Goal: Information Seeking & Learning: Understand process/instructions

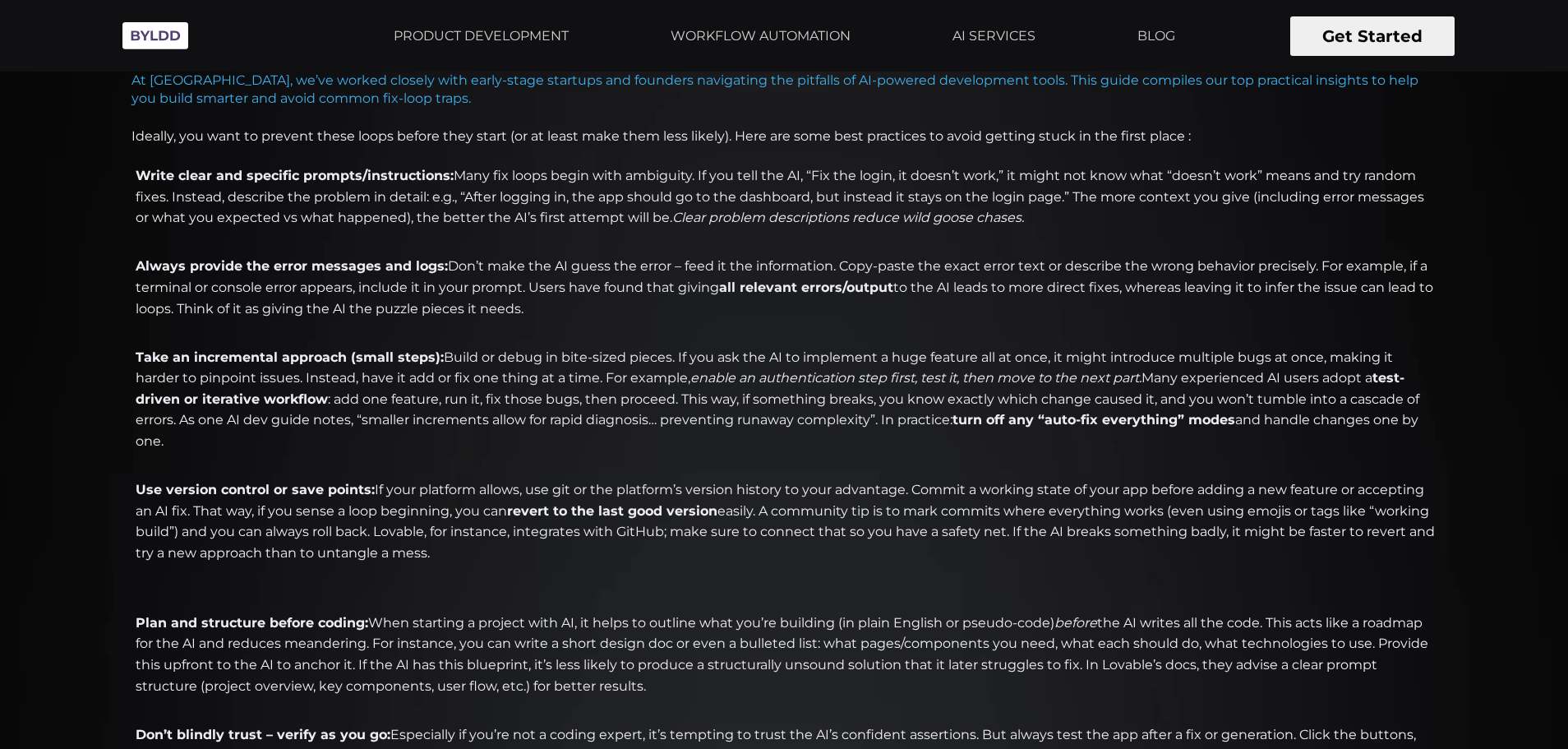
scroll to position [740, 0]
click at [695, 416] on li "Take an incremental approach (small steps): Build or debug in bite-sized pieces…" at bounding box center [784, 412] width 1305 height 127
drag, startPoint x: 131, startPoint y: 356, endPoint x: 1409, endPoint y: 431, distance: 1280.2
click at [1409, 431] on li "Take an incremental approach (small steps): Build or debug in bite-sized pieces…" at bounding box center [784, 412] width 1305 height 127
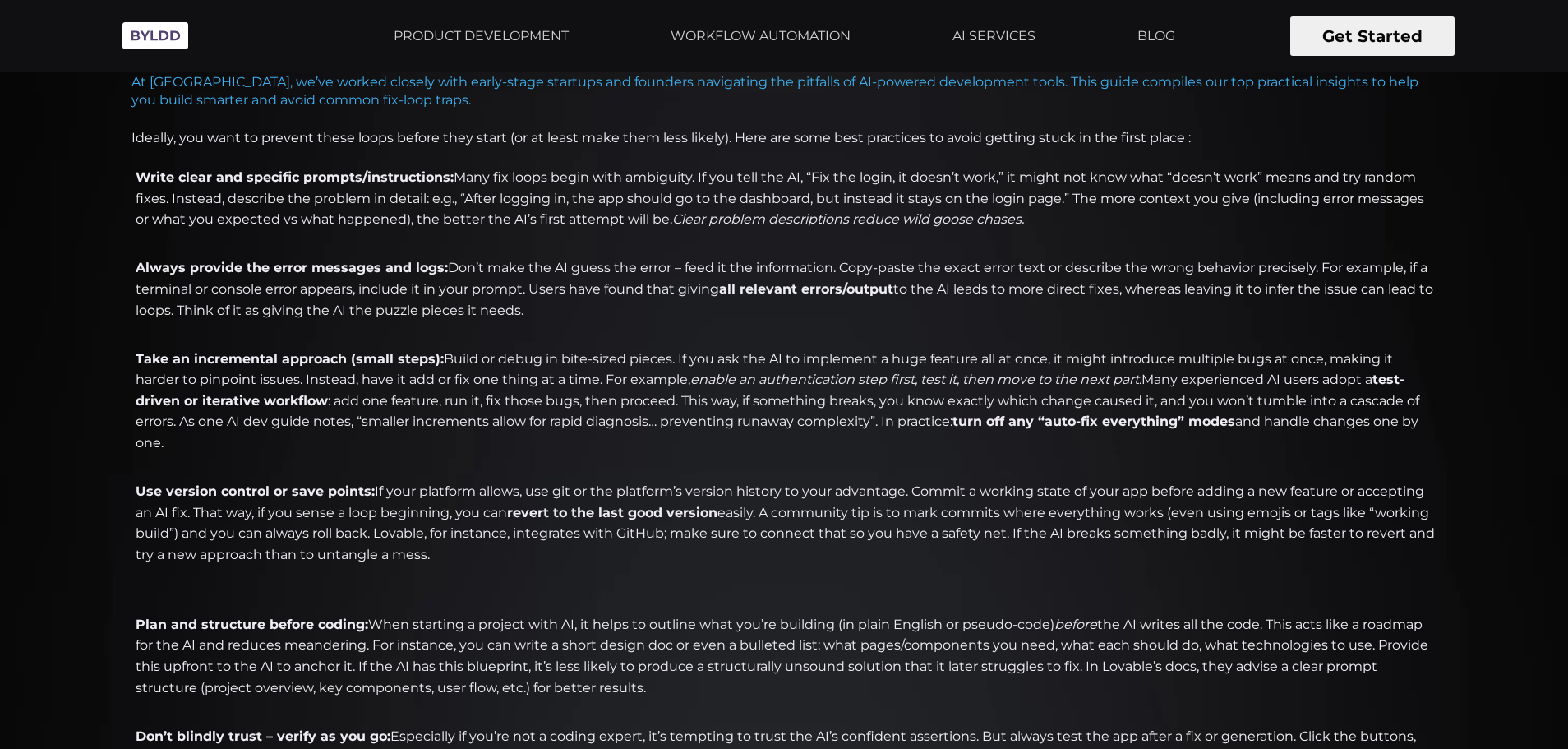
copy li "Take an incremental approach (small steps): Build or debug in bite-sized pieces…"
click at [524, 540] on li "Use version control or save points: If your platform allows, use git or the pla…" at bounding box center [784, 544] width 1305 height 127
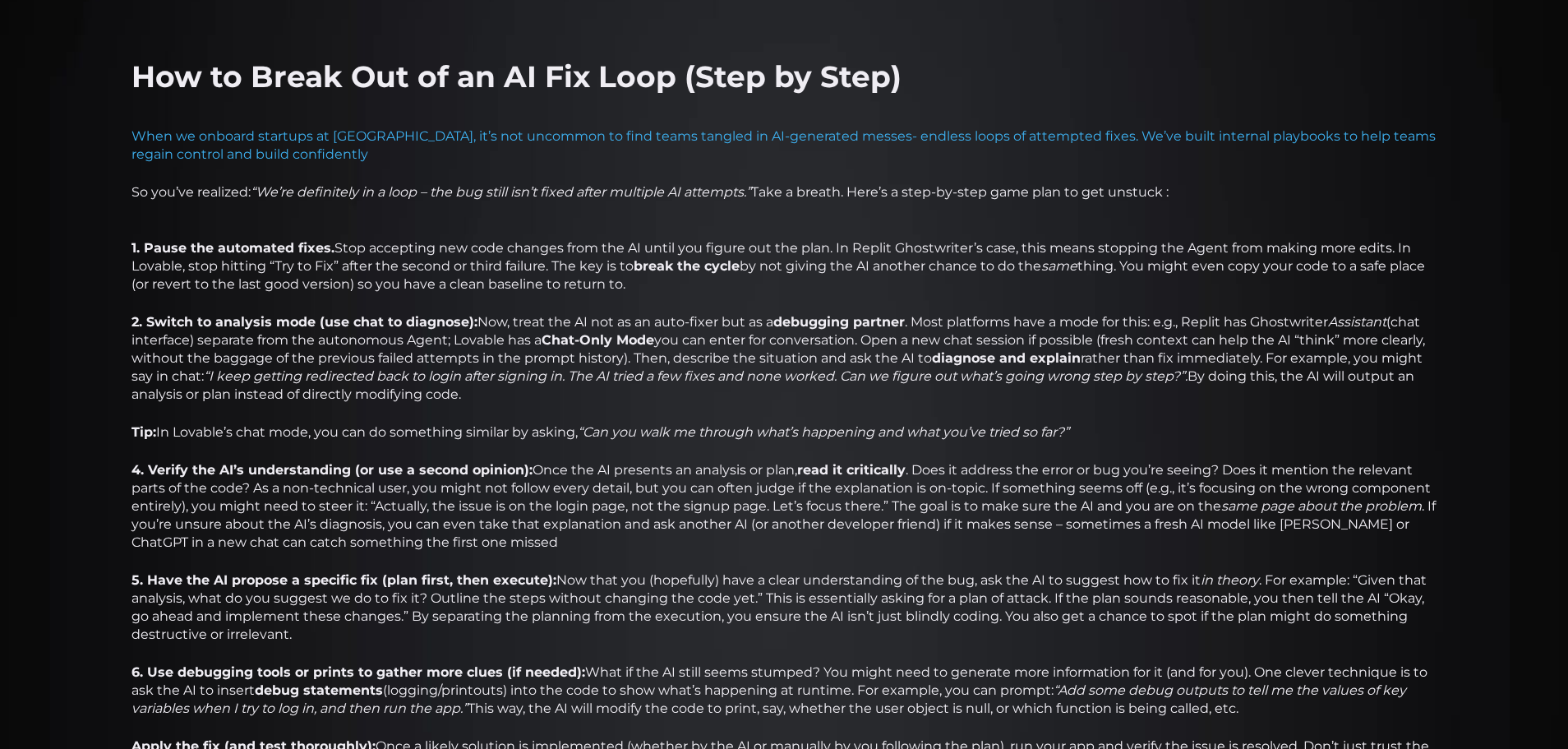
scroll to position [1726, 0]
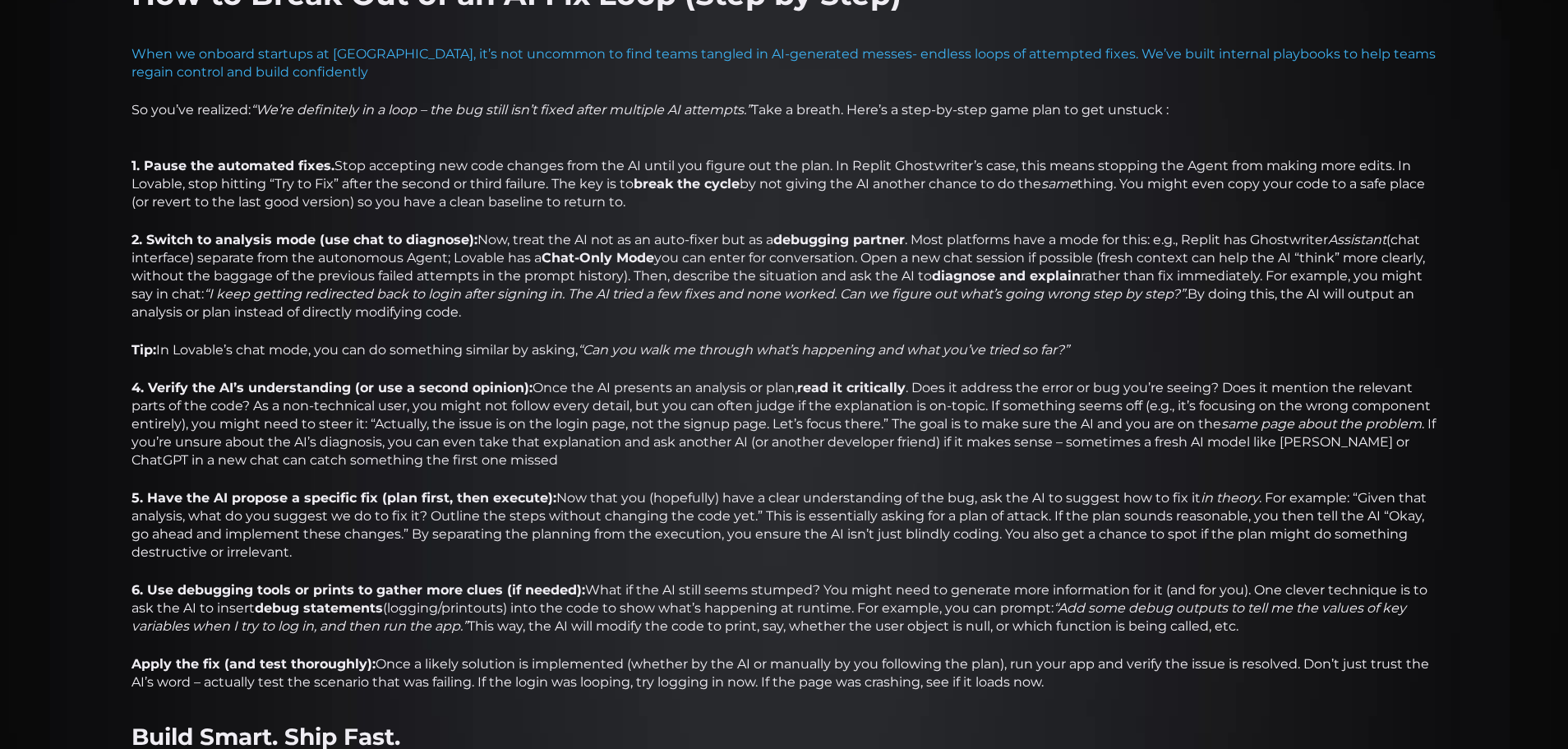
click at [421, 232] on strong "2. Switch to analysis mode (use chat to diagnose):" at bounding box center [304, 240] width 346 height 16
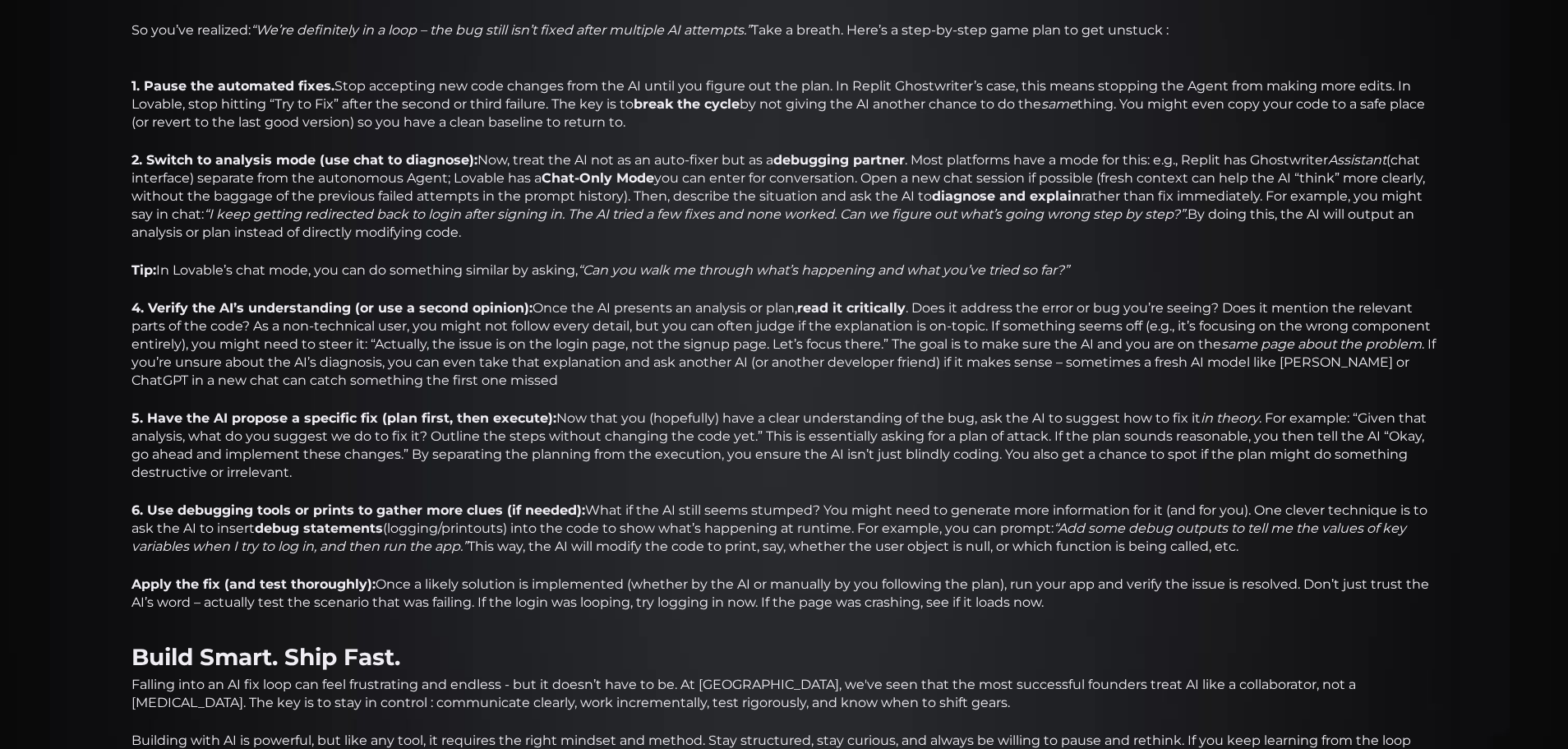
scroll to position [1809, 0]
click at [308, 150] on strong "2. Switch to analysis mode (use chat to diagnose):" at bounding box center [304, 158] width 346 height 16
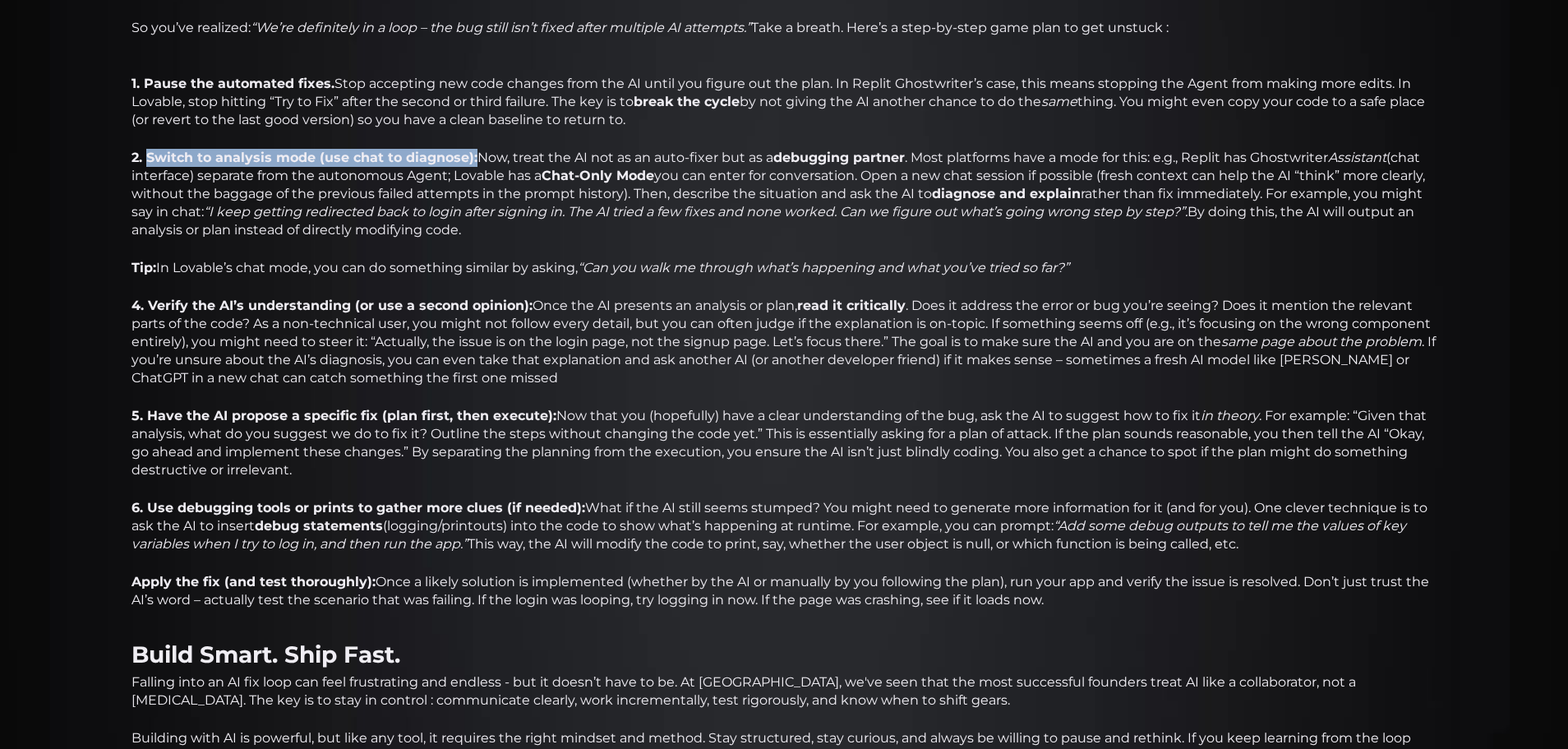
drag, startPoint x: 150, startPoint y: 134, endPoint x: 475, endPoint y: 141, distance: 325.1
click at [475, 149] on p "2. Switch to analysis mode (use chat to diagnose): Now, treat the AI not as an …" at bounding box center [784, 194] width 1305 height 91
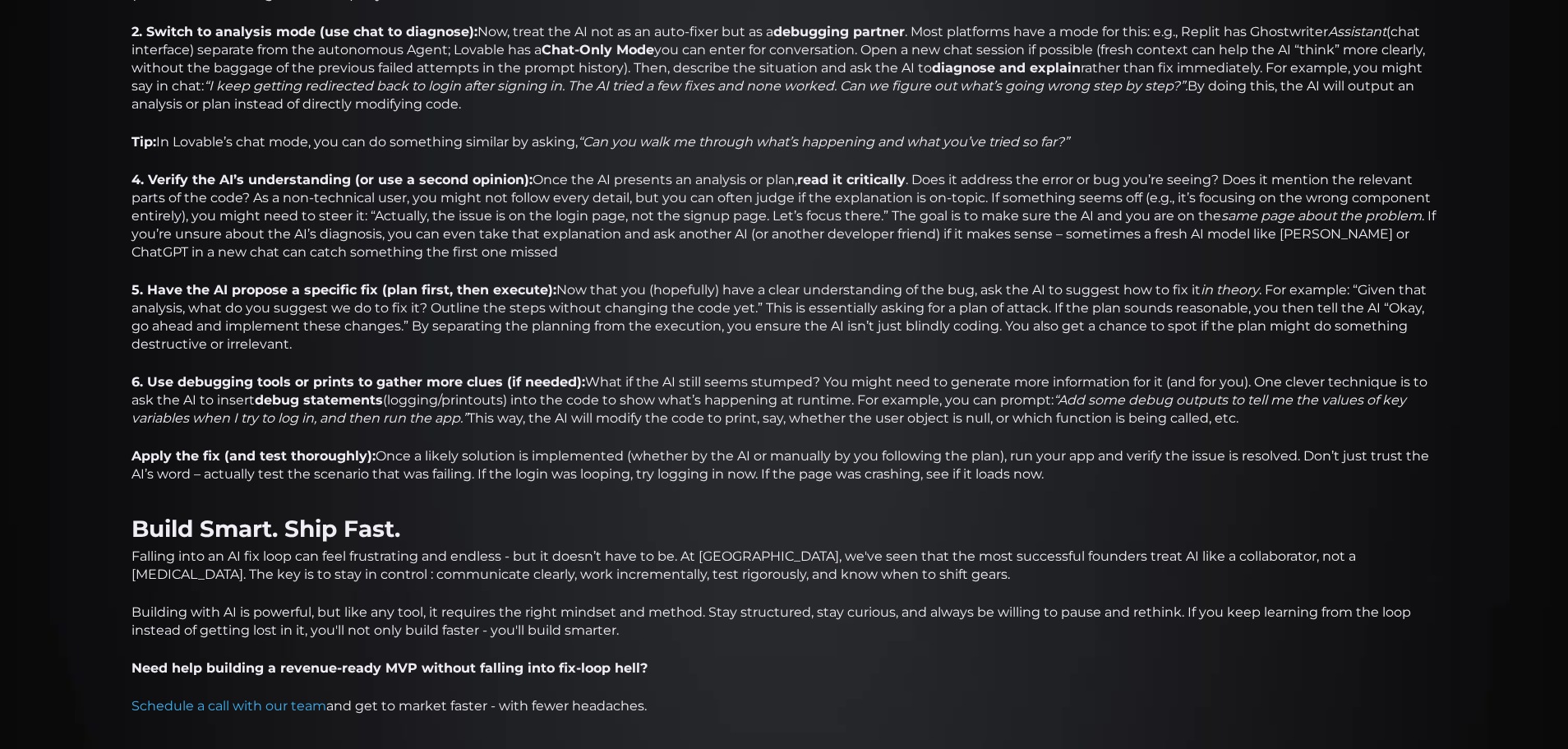
scroll to position [1972, 0]
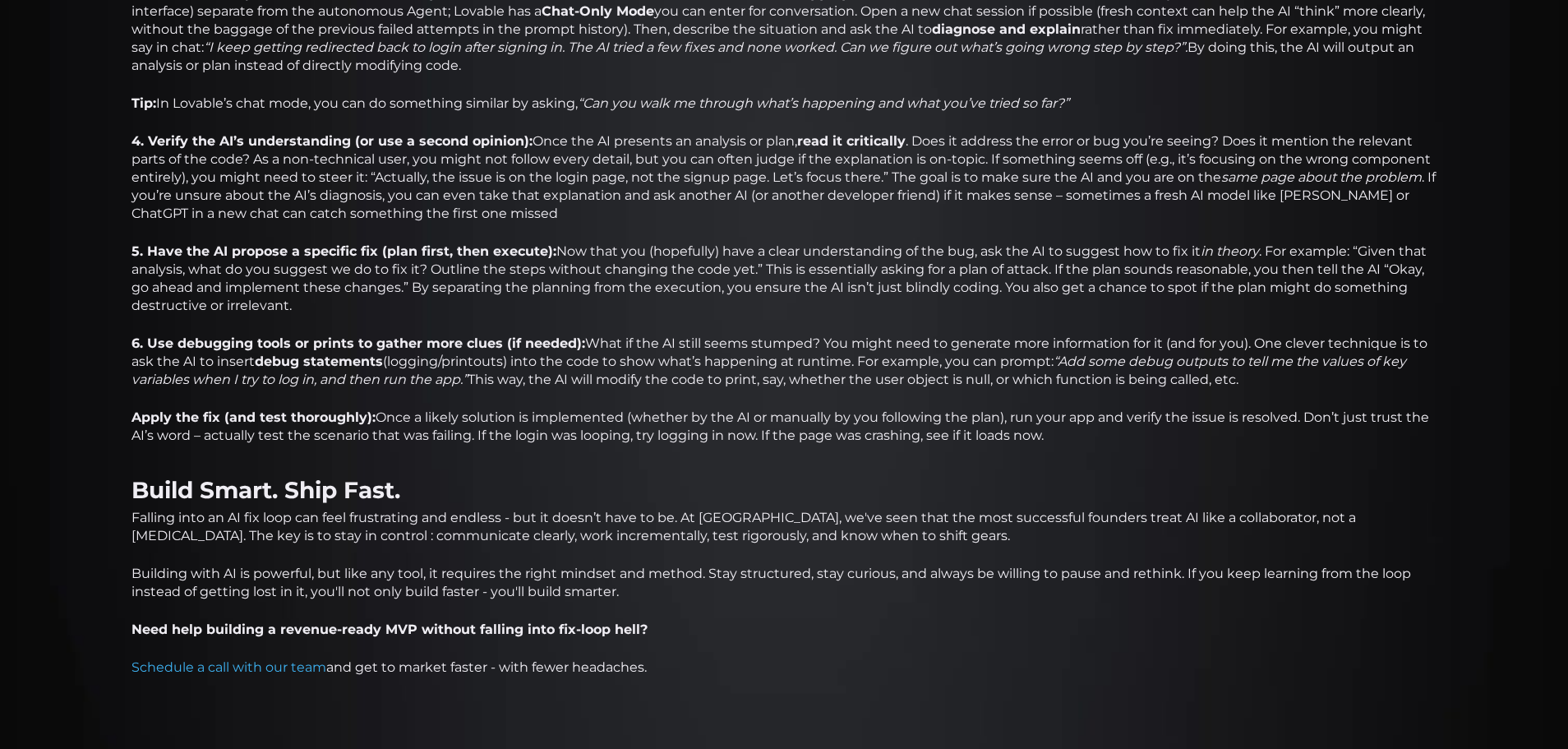
drag, startPoint x: 147, startPoint y: 319, endPoint x: 1261, endPoint y: 359, distance: 1114.7
click at [1261, 359] on p "6. Use debugging tools or prints to gather more clues (if needed): What if the …" at bounding box center [784, 361] width 1305 height 55
copy p "Use debugging tools or prints to gather more clues (if needed): What if the AI …"
